Goal: Transaction & Acquisition: Purchase product/service

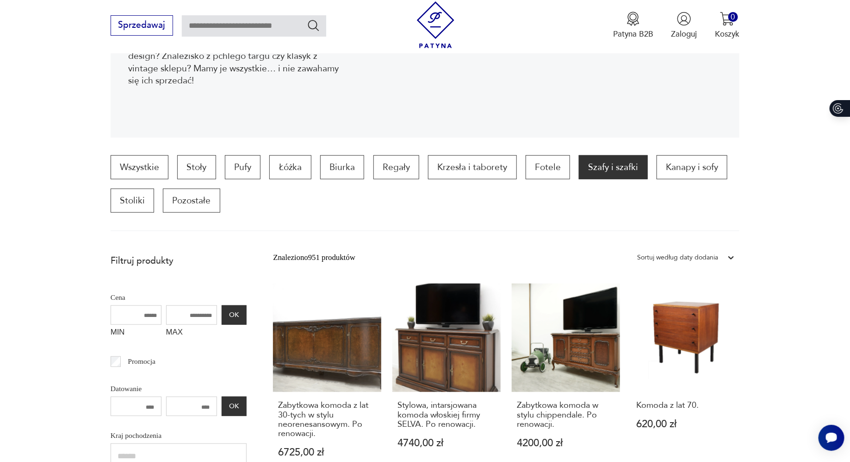
scroll to position [207, 0]
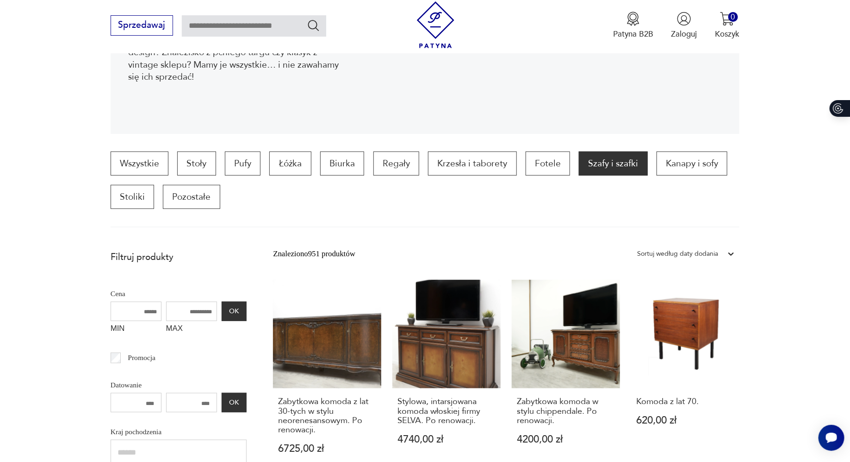
click at [185, 314] on input "MAX" at bounding box center [191, 310] width 51 height 19
type input "***"
click at [237, 310] on button "OK" at bounding box center [234, 310] width 25 height 19
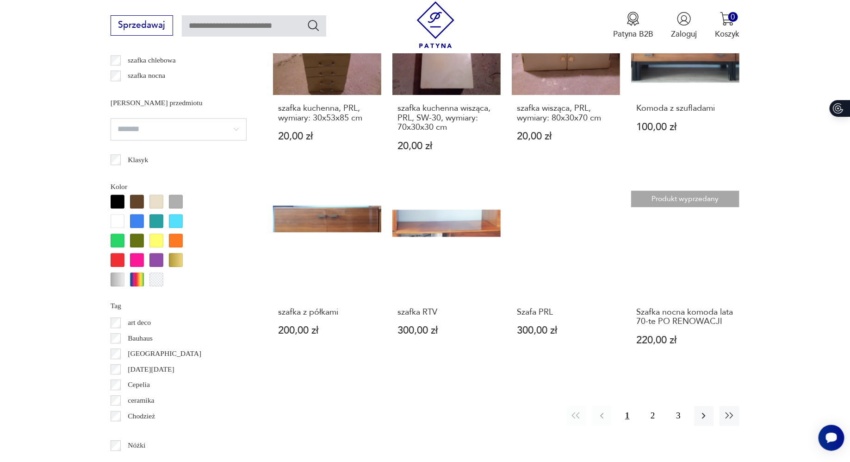
scroll to position [944, 0]
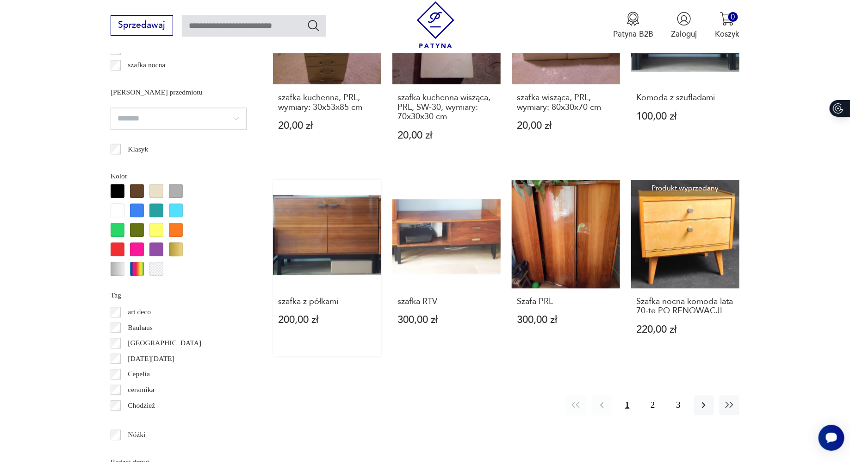
click at [347, 229] on link "szafka z półkami 200,00 zł" at bounding box center [327, 268] width 108 height 176
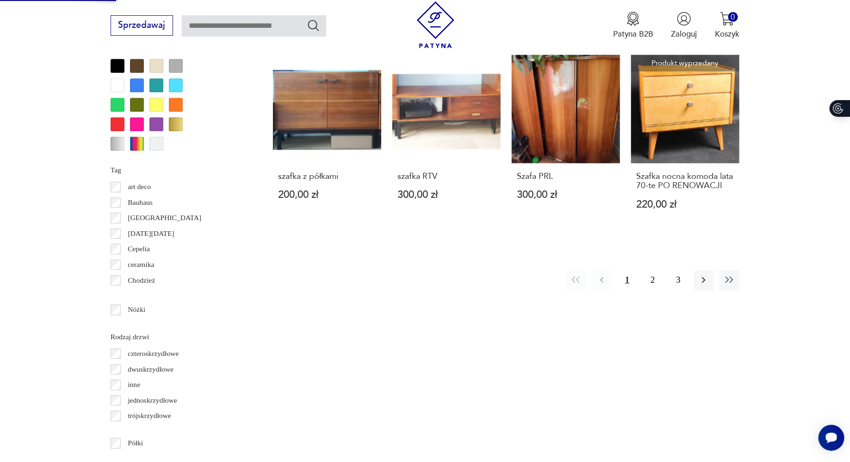
scroll to position [992, 0]
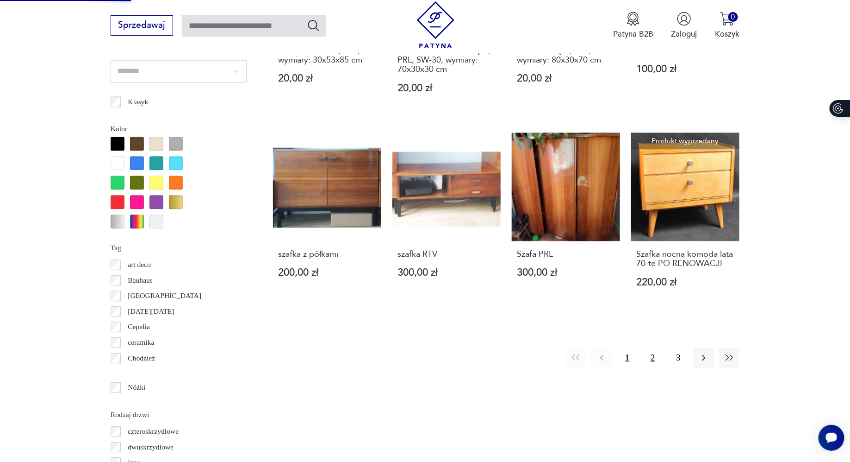
click at [652, 348] on button "2" at bounding box center [653, 358] width 20 height 20
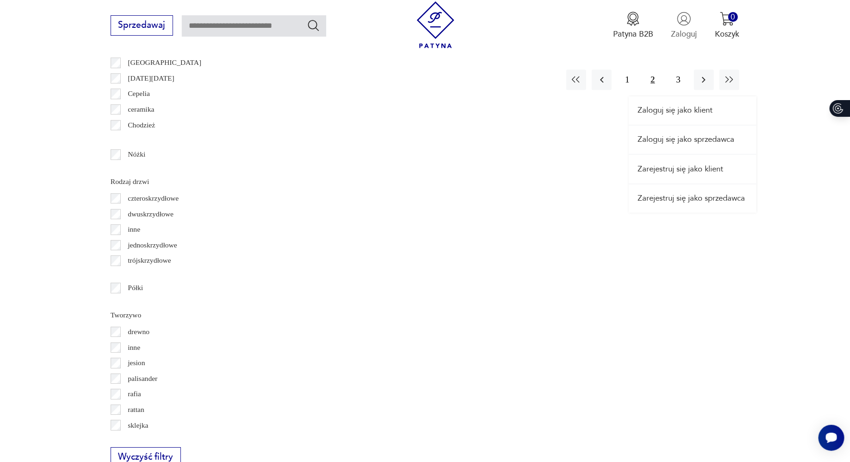
scroll to position [1408, 0]
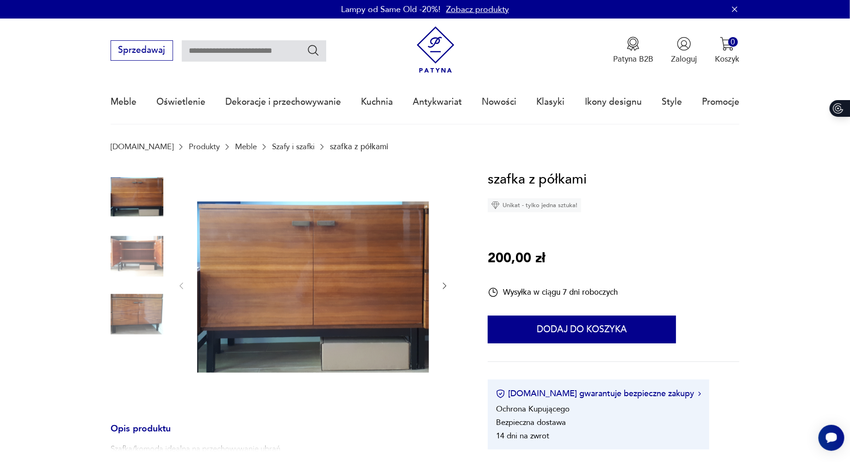
click at [144, 316] on img at bounding box center [137, 314] width 53 height 53
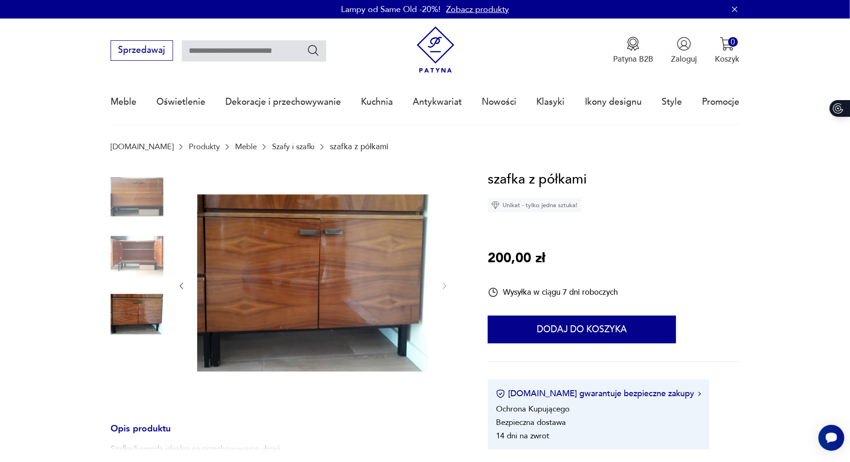
click at [133, 264] on img at bounding box center [137, 255] width 53 height 53
